Goal: Contribute content

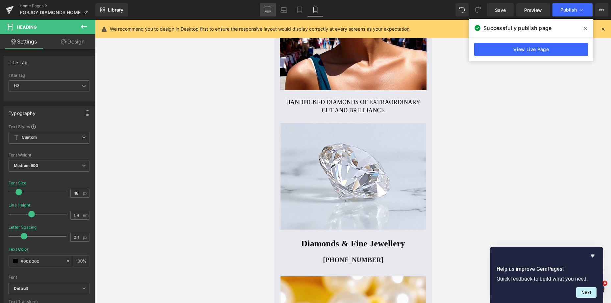
click at [264, 8] on link "Desktop" at bounding box center [268, 9] width 16 height 13
type input "15"
type input "1.3"
type input "-0.1"
type input "100"
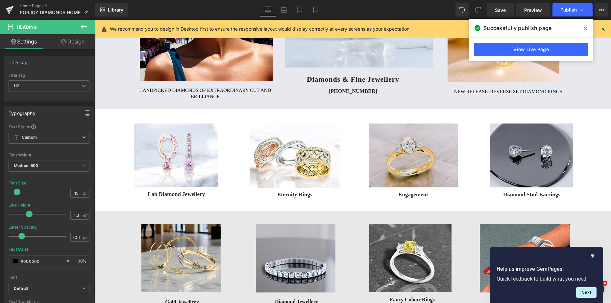
scroll to position [109, 0]
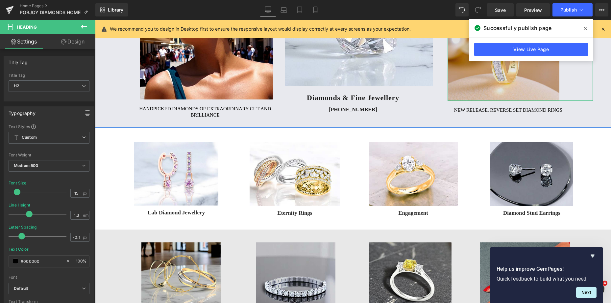
click at [478, 78] on img at bounding box center [504, 39] width 112 height 123
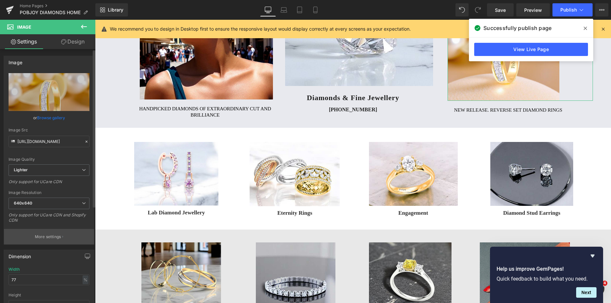
click at [46, 234] on p "More settings" at bounding box center [48, 236] width 26 height 6
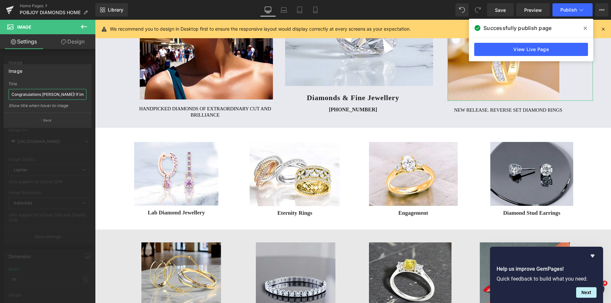
scroll to position [0, 63]
drag, startPoint x: 12, startPoint y: 93, endPoint x: 93, endPoint y: 97, distance: 81.3
click at [93, 97] on div "Image Congratulations [PERSON_NAME]! If immitation is the highest form of flatt…" at bounding box center [47, 93] width 95 height 68
type input "Explore new reverse set diamond ring designs exclusively from Pobjoy"
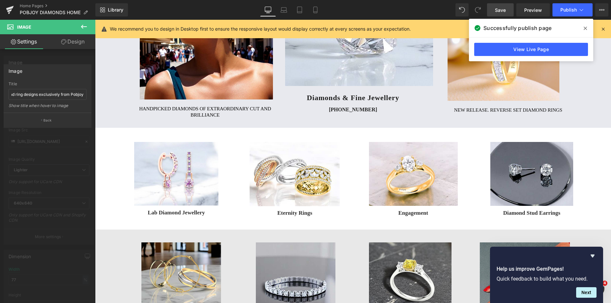
click at [499, 11] on span "Save" at bounding box center [500, 10] width 11 height 7
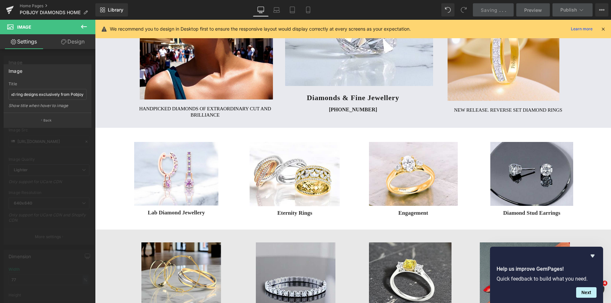
scroll to position [0, 0]
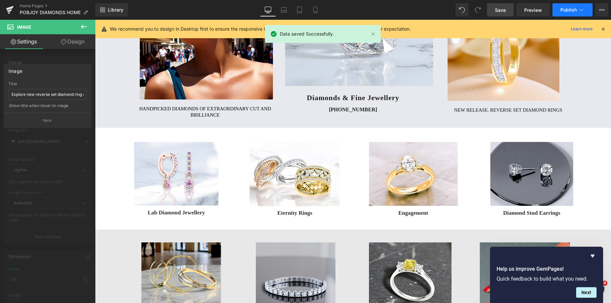
click at [564, 9] on span "Publish" at bounding box center [568, 9] width 16 height 5
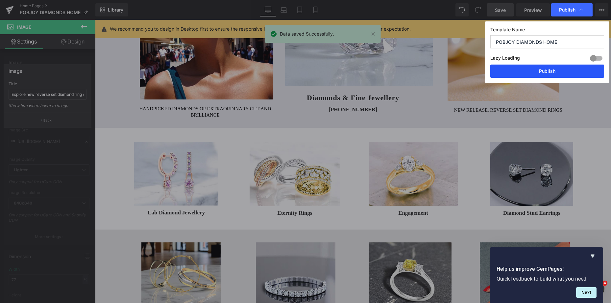
drag, startPoint x: 545, startPoint y: 75, endPoint x: 411, endPoint y: 67, distance: 134.7
click at [545, 75] on button "Publish" at bounding box center [547, 70] width 114 height 13
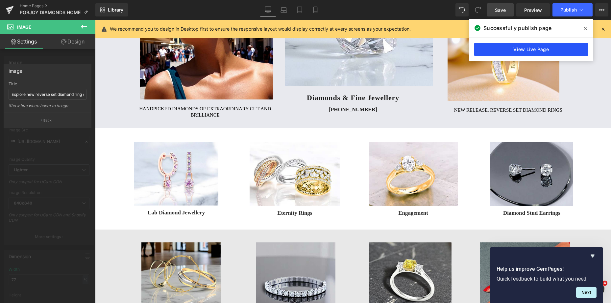
click at [529, 48] on link "View Live Page" at bounding box center [531, 49] width 114 height 13
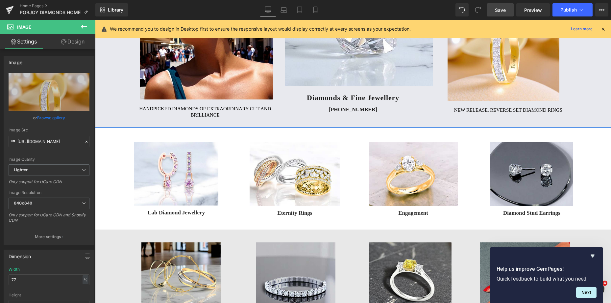
click at [461, 111] on h2 "NEW RELEASE. REVERSE SET DIAMOND RINGS" at bounding box center [523, 110] width 139 height 7
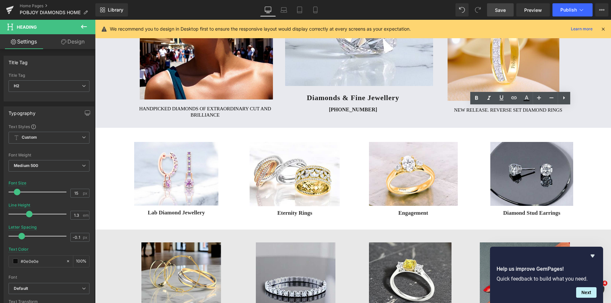
click at [77, 36] on link "Design" at bounding box center [73, 41] width 48 height 15
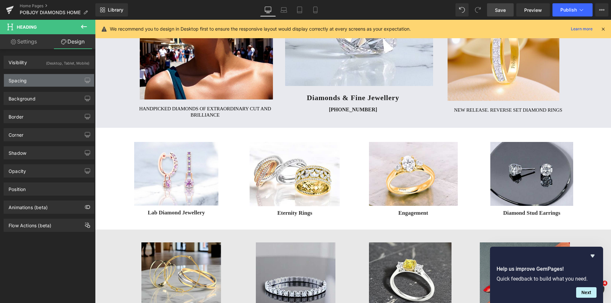
type input "19"
type input "0"
type input "58"
type input "0"
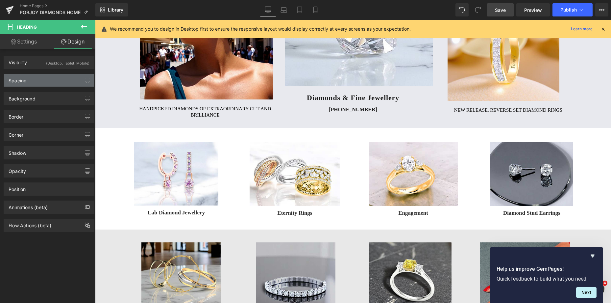
type input "0"
type input "6"
click at [23, 77] on div "Spacing" at bounding box center [18, 78] width 18 height 9
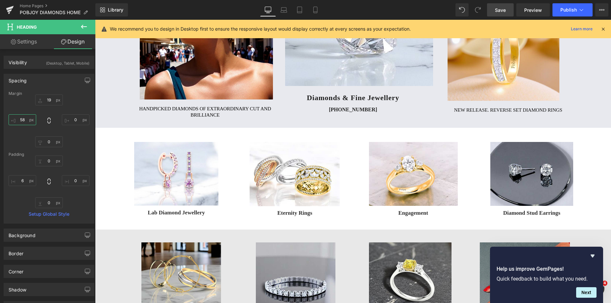
click at [24, 118] on input "58" at bounding box center [23, 119] width 28 height 11
type input "66"
click at [173, 111] on h2 "Handpicked diamonds of extraordinary cut and brilliance" at bounding box center [205, 112] width 136 height 13
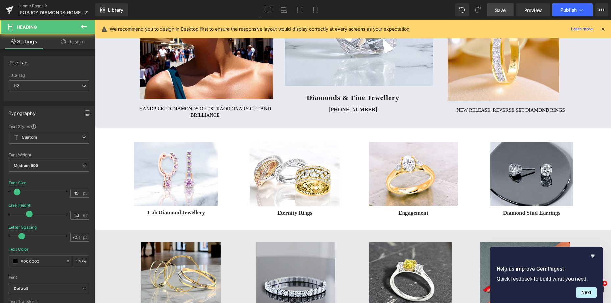
click at [83, 43] on link "Design" at bounding box center [73, 41] width 48 height 15
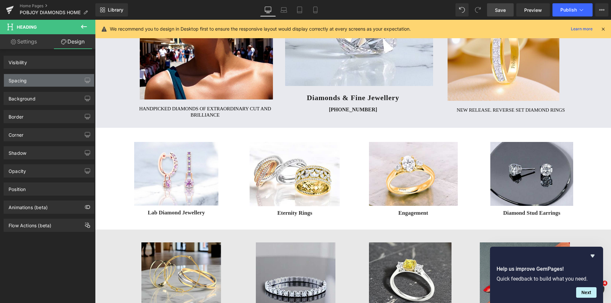
click at [37, 81] on div "Spacing" at bounding box center [49, 80] width 90 height 12
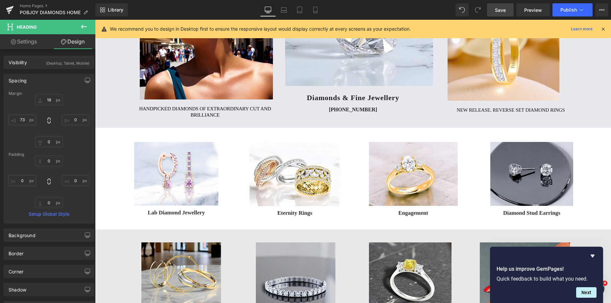
type input "19"
type input "0"
type input "73"
type input "0"
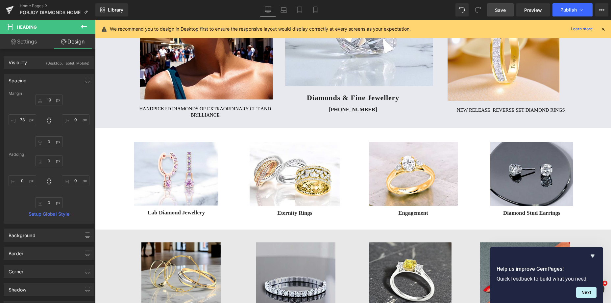
type input "0"
click at [24, 119] on input "73" at bounding box center [23, 119] width 28 height 11
type input "77"
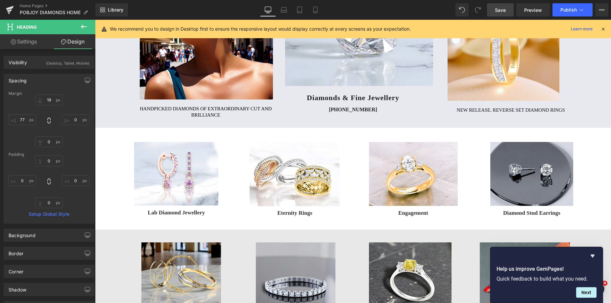
click at [496, 6] on link "Save" at bounding box center [500, 9] width 27 height 13
click at [500, 7] on span "Save" at bounding box center [500, 10] width 11 height 7
click at [565, 10] on span "Publish" at bounding box center [568, 9] width 16 height 5
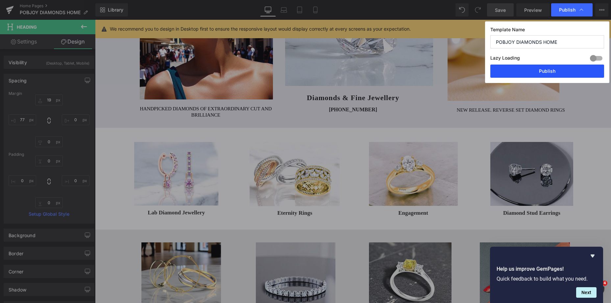
drag, startPoint x: 548, startPoint y: 68, endPoint x: 452, endPoint y: 49, distance: 97.4
click at [548, 68] on button "Publish" at bounding box center [547, 70] width 114 height 13
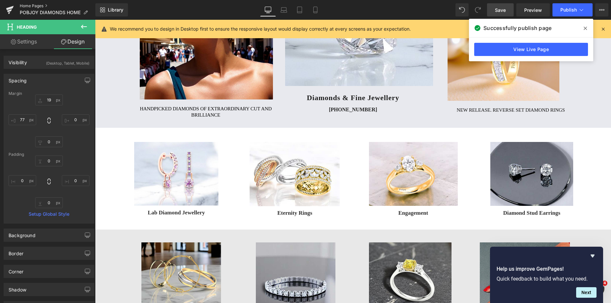
click at [36, 6] on link "Home Pages" at bounding box center [58, 5] width 76 height 5
